Goal: Transaction & Acquisition: Purchase product/service

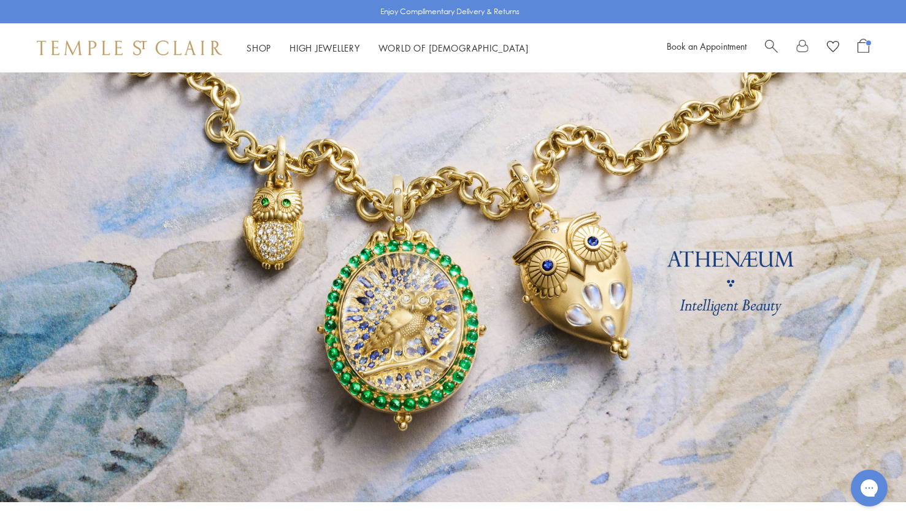
click at [251, 48] on link "Shop Shop" at bounding box center [259, 48] width 25 height 12
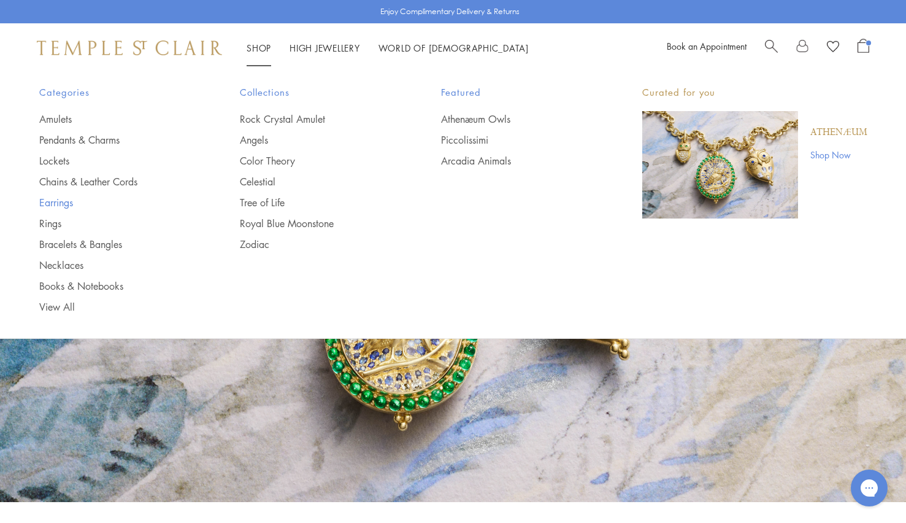
click at [45, 203] on link "Earrings" at bounding box center [115, 202] width 152 height 13
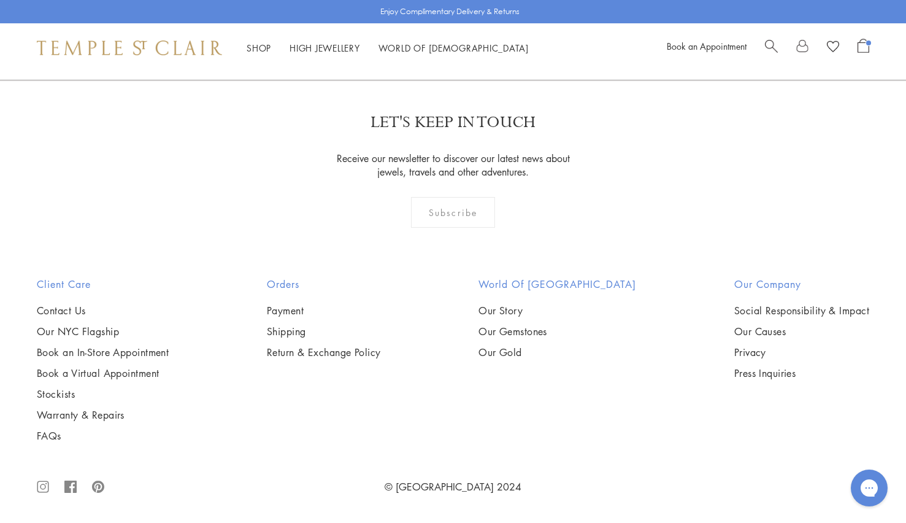
scroll to position [2718, 0]
click at [0, 0] on img at bounding box center [0, 0] width 0 height 0
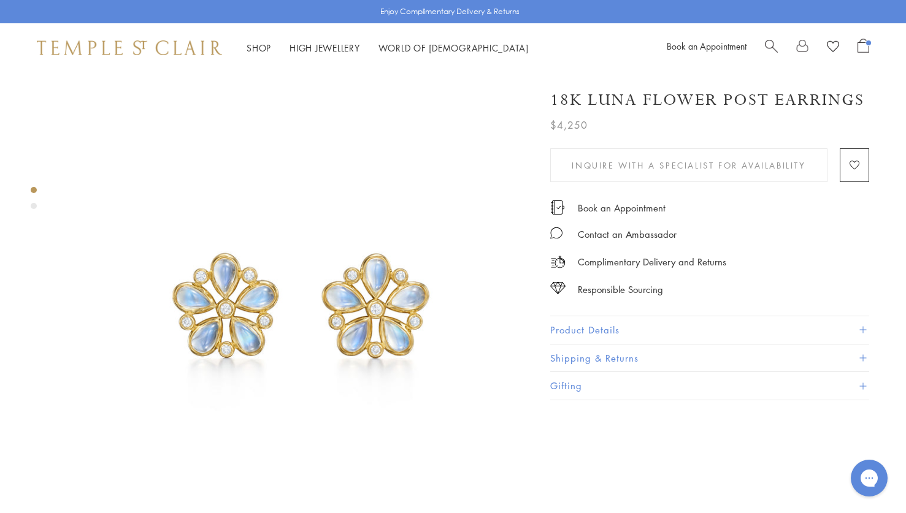
click at [556, 328] on button "Product Details" at bounding box center [709, 330] width 319 height 28
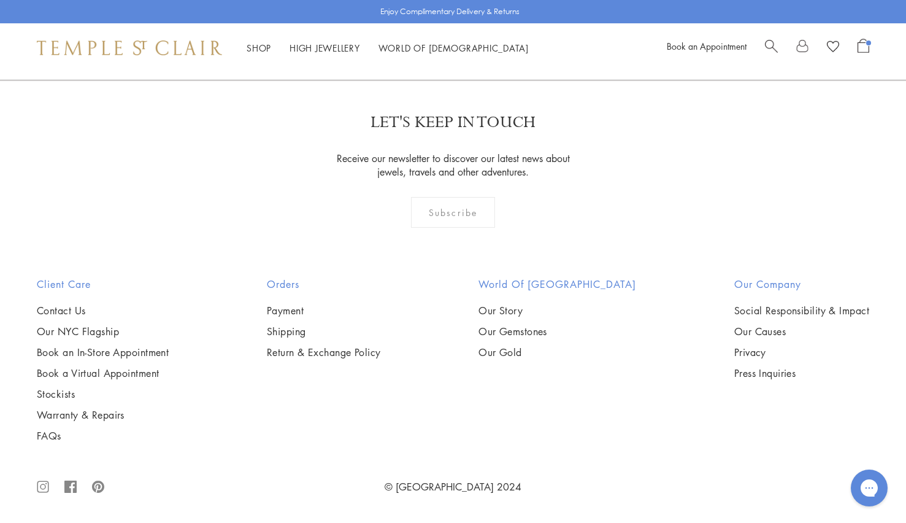
scroll to position [2197, 0]
click at [0, 0] on img at bounding box center [0, 0] width 0 height 0
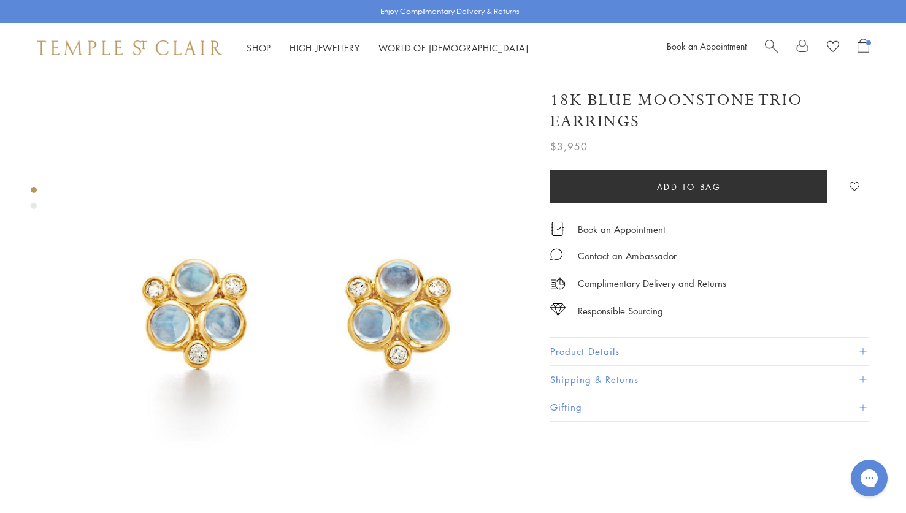
click at [561, 349] on button "Product Details" at bounding box center [709, 352] width 319 height 28
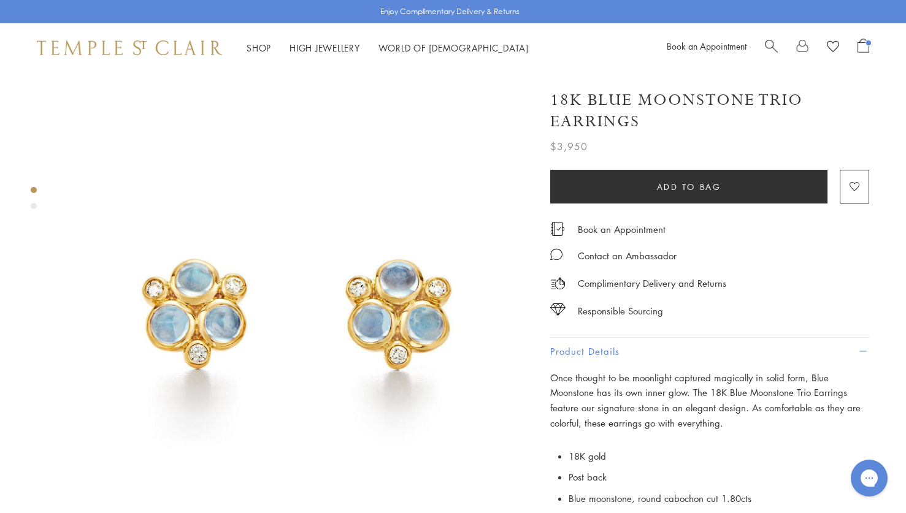
click at [34, 206] on div "Product gallery navigation" at bounding box center [34, 206] width 6 height 6
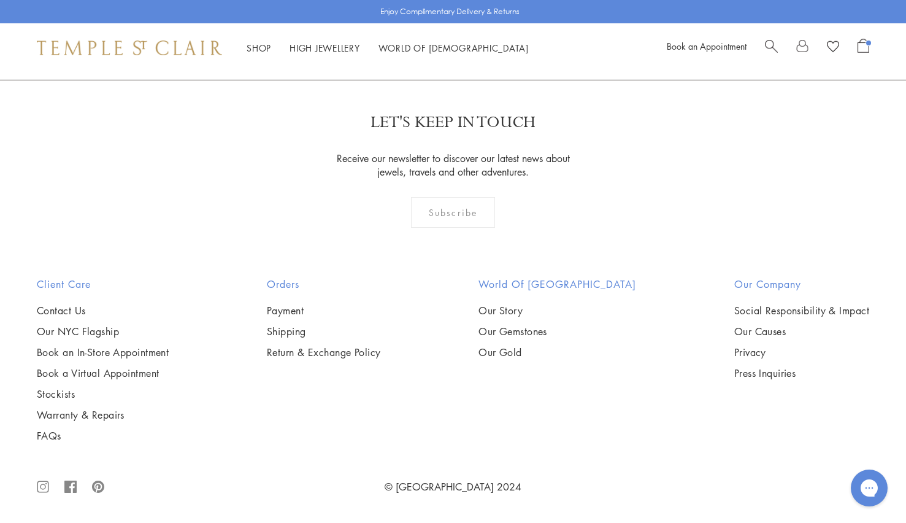
scroll to position [2546, 0]
click at [0, 0] on img at bounding box center [0, 0] width 0 height 0
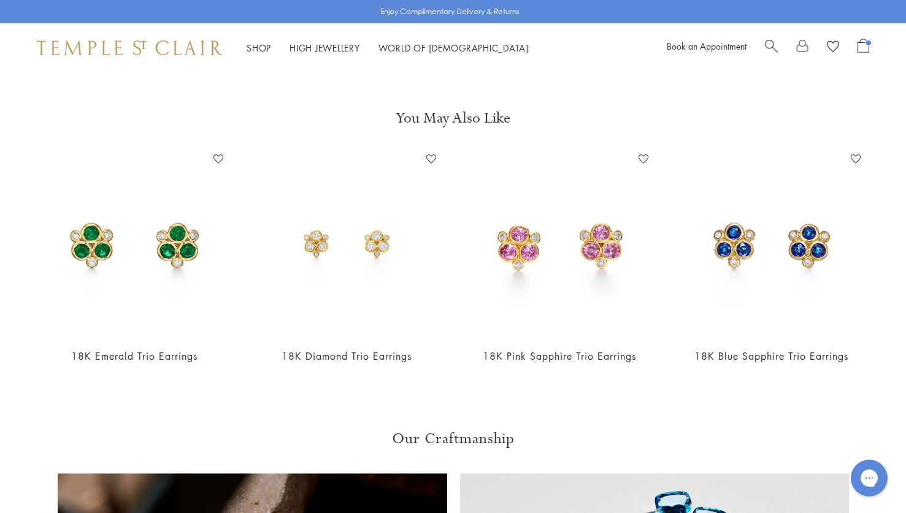
scroll to position [478, 0]
click at [716, 253] on img at bounding box center [772, 243] width 188 height 188
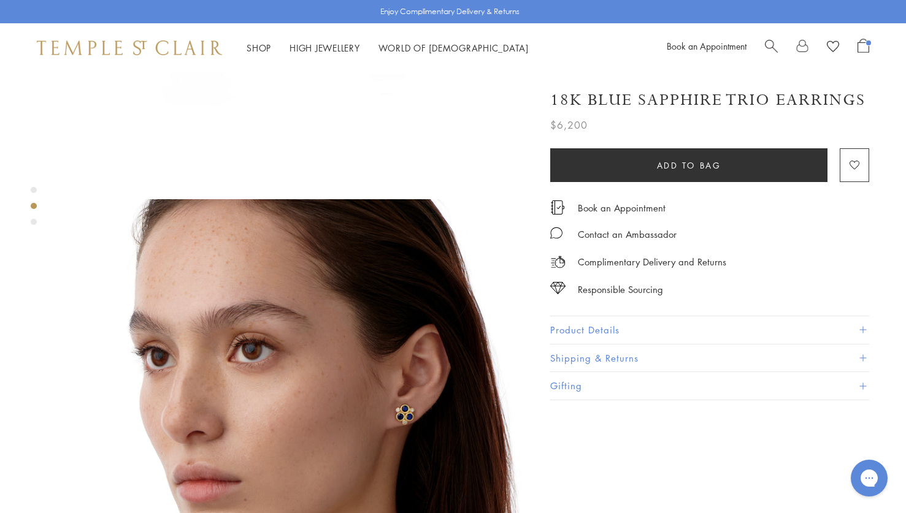
scroll to position [367, 0]
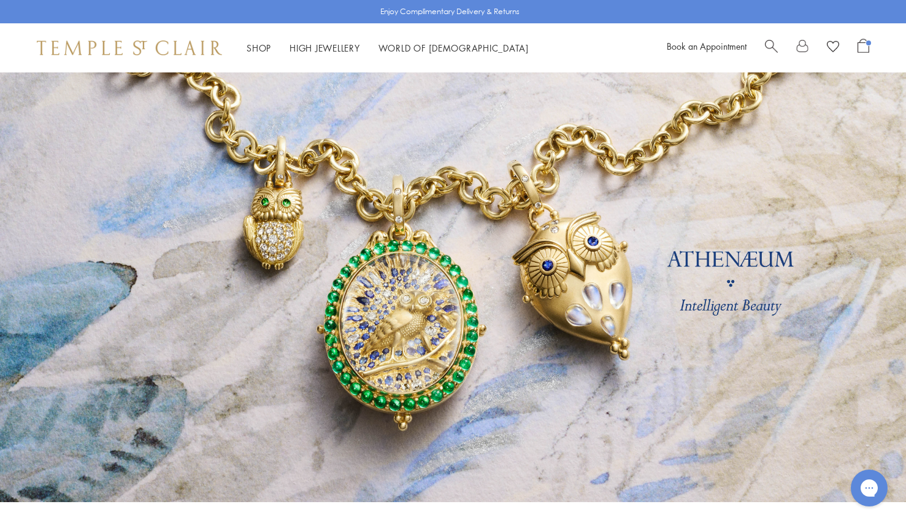
click at [250, 50] on link "Shop Shop" at bounding box center [259, 48] width 25 height 12
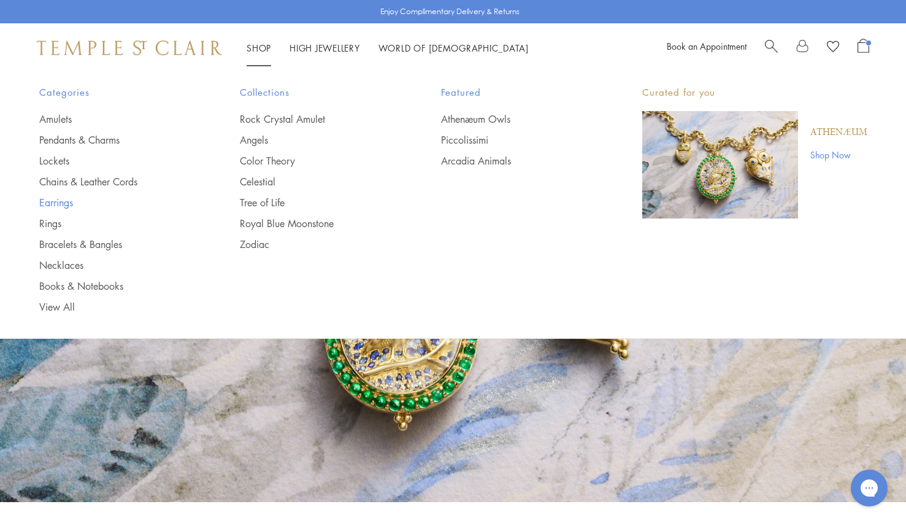
click at [41, 202] on link "Earrings" at bounding box center [115, 202] width 152 height 13
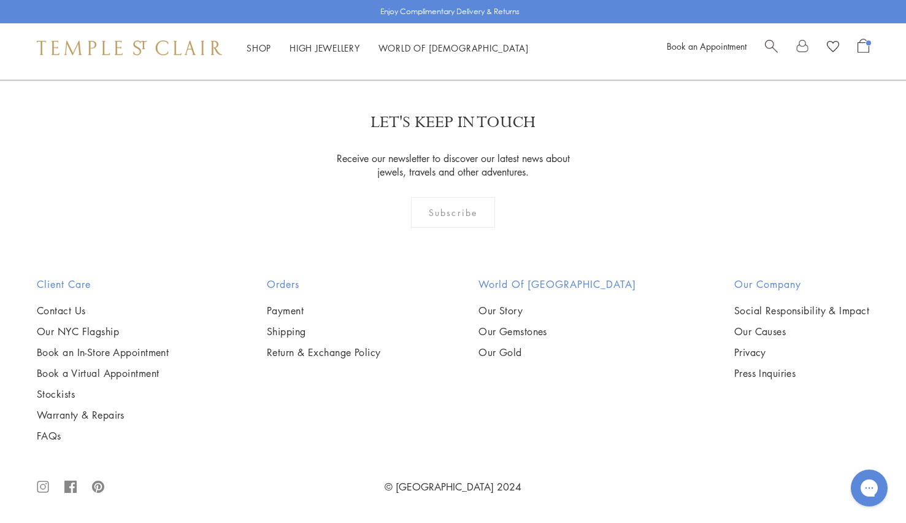
scroll to position [2426, 0]
click at [0, 0] on img at bounding box center [0, 0] width 0 height 0
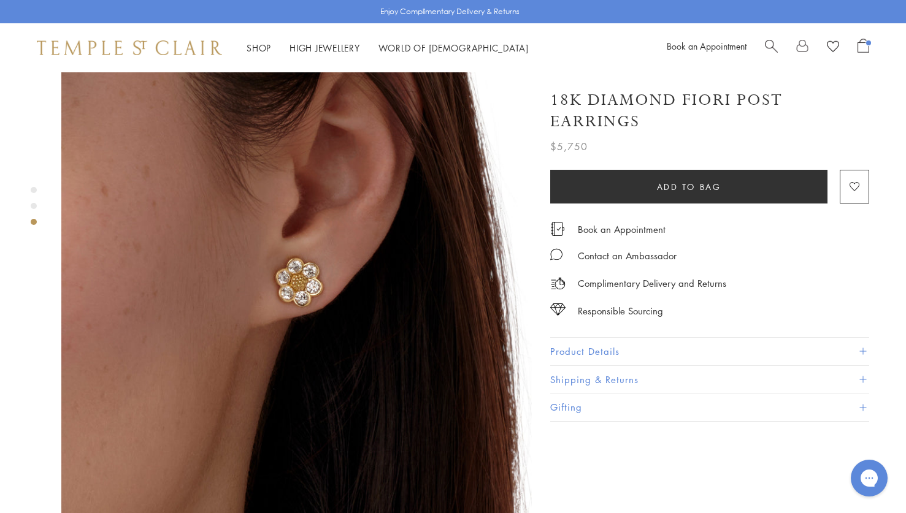
scroll to position [1003, 0]
